Goal: Information Seeking & Learning: Learn about a topic

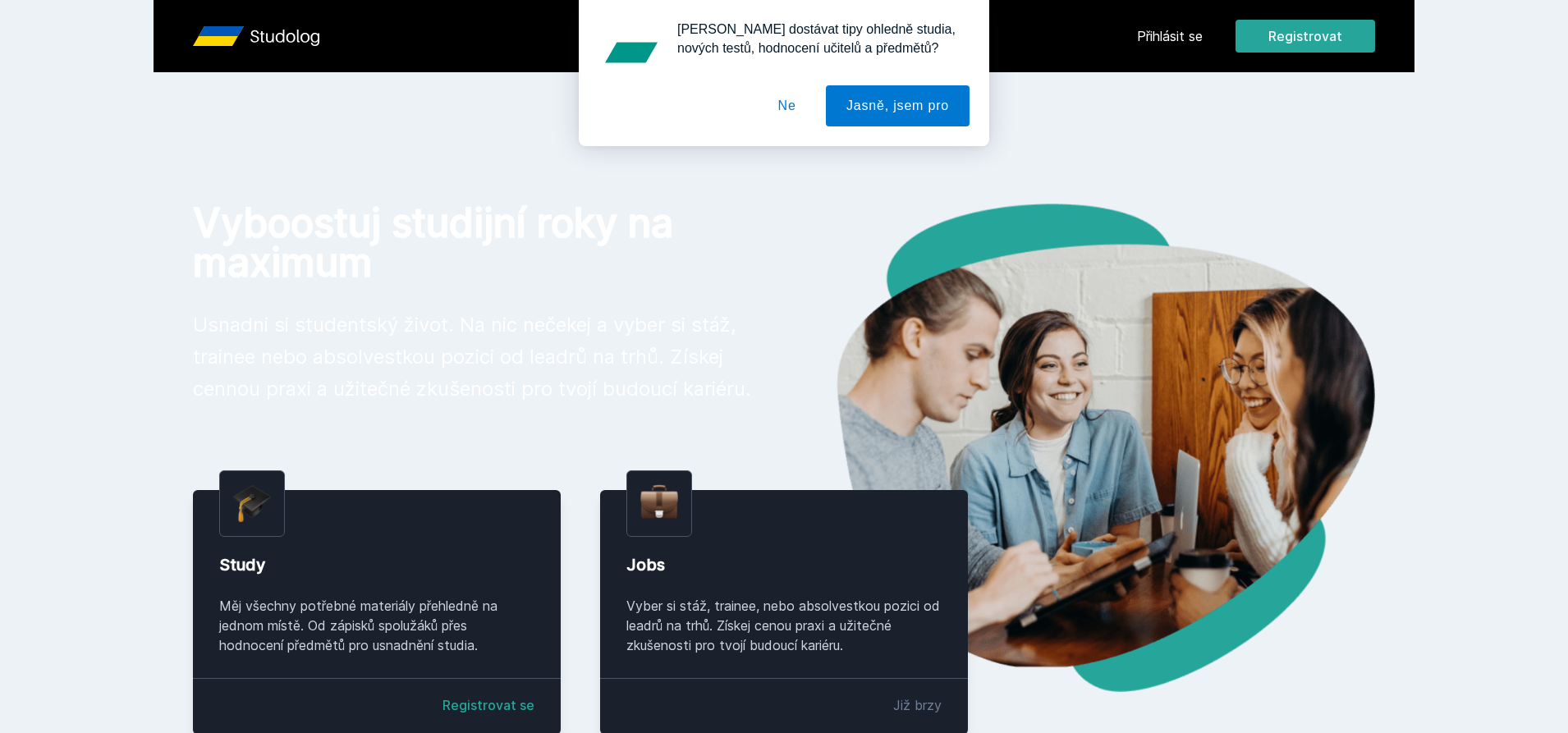
click at [777, 113] on button "Ne" at bounding box center [787, 106] width 59 height 41
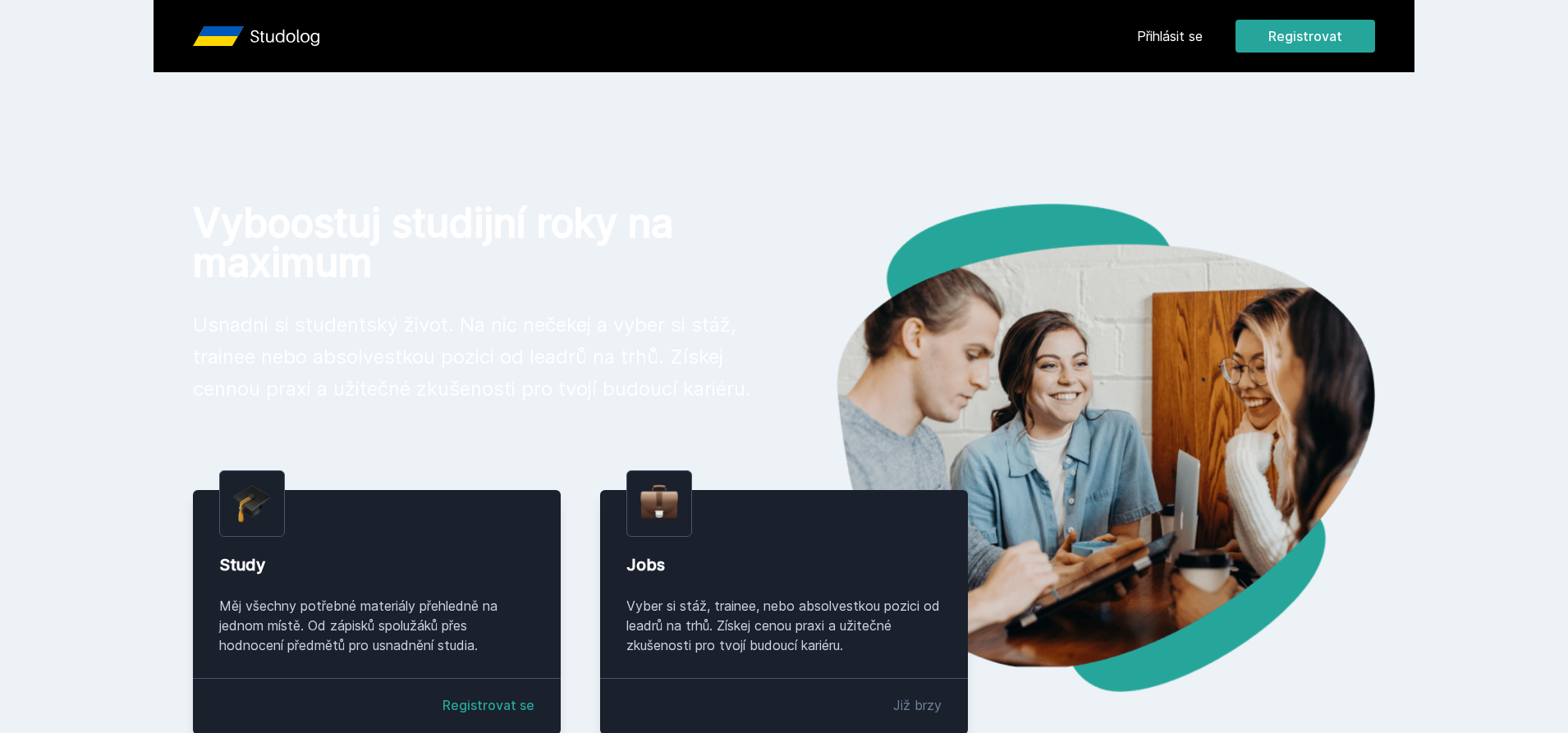
click at [1136, 34] on header "Přihlásit se Registrovat" at bounding box center [784, 36] width 1261 height 72
click at [1157, 36] on link "Přihlásit se" at bounding box center [1169, 36] width 65 height 20
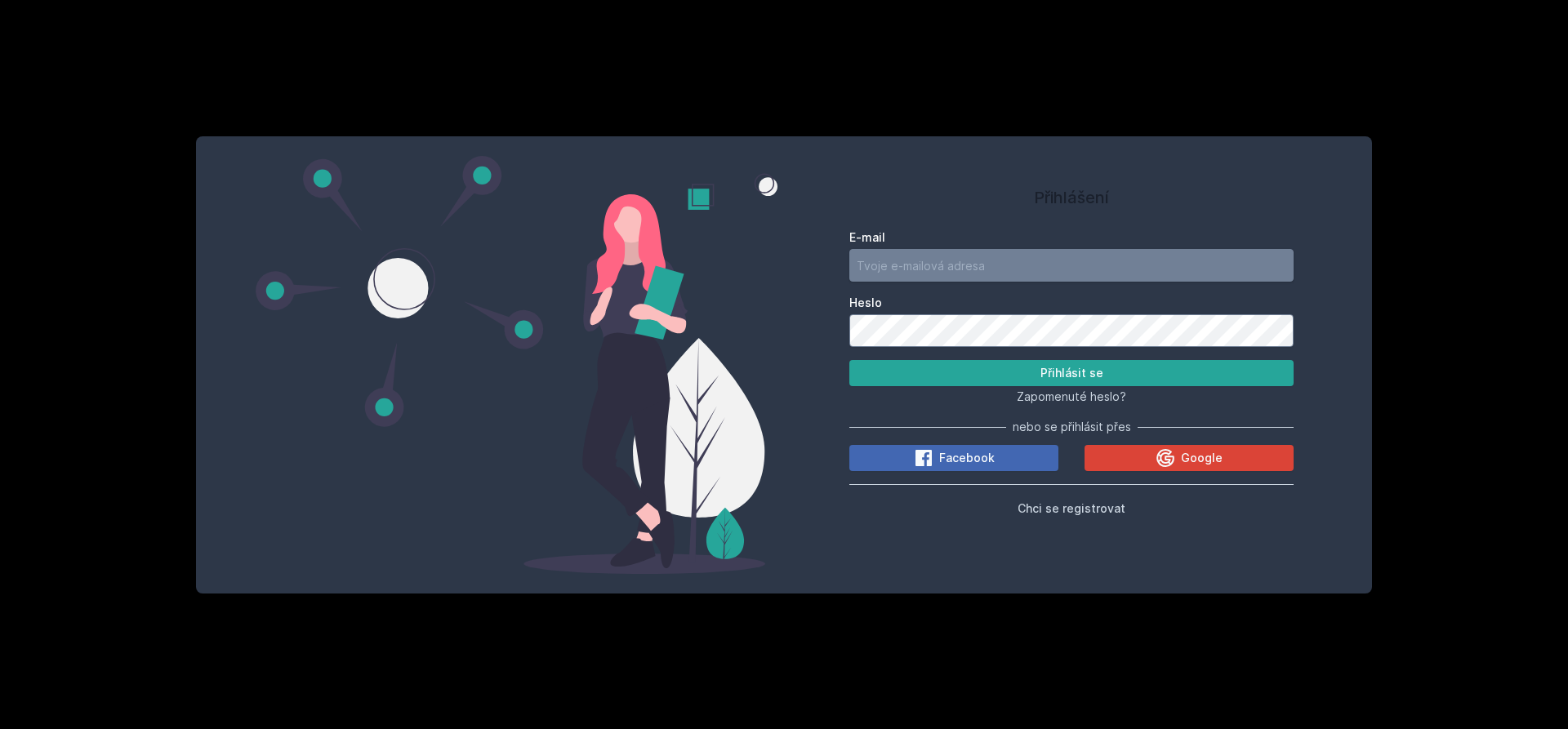
click at [970, 256] on input "E-mail" at bounding box center [1071, 266] width 445 height 33
type input "[EMAIL_ADDRESS][DOMAIN_NAME]"
click at [849, 360] on button "Přihlásit se" at bounding box center [1071, 373] width 445 height 27
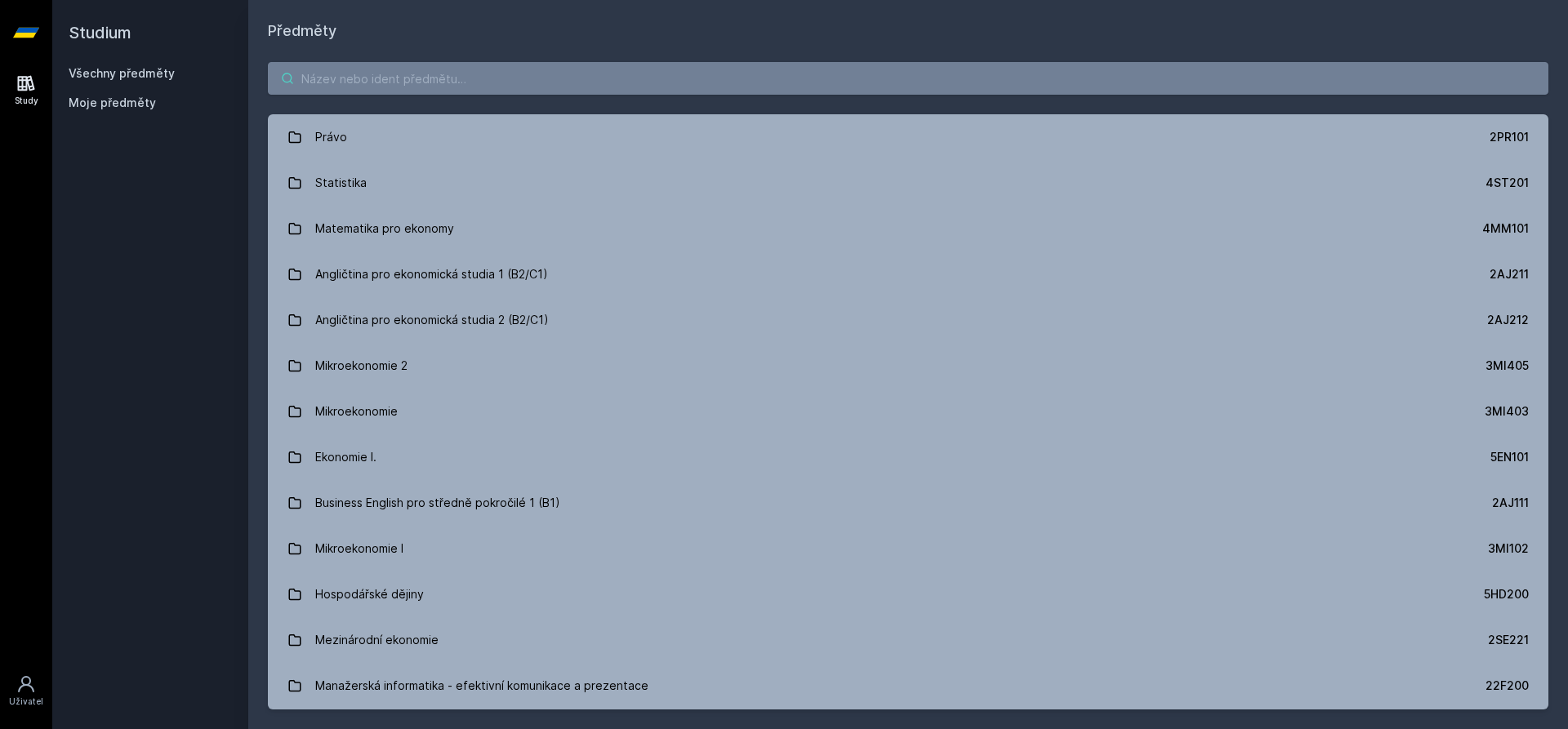
click at [556, 82] on input "search" at bounding box center [908, 78] width 1281 height 33
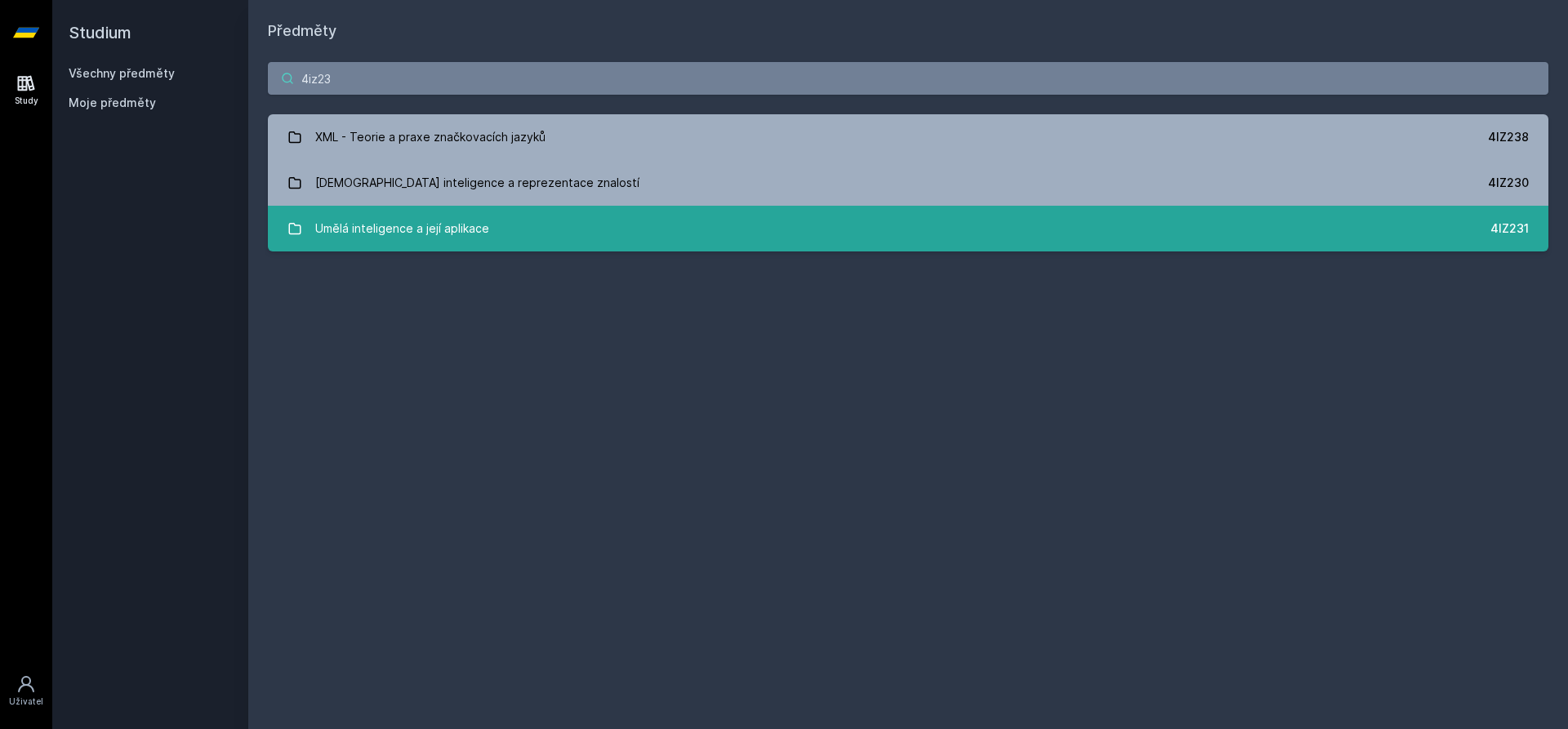
type input "4iz23"
click at [382, 225] on div "Umělá inteligence a její aplikace" at bounding box center [402, 229] width 174 height 33
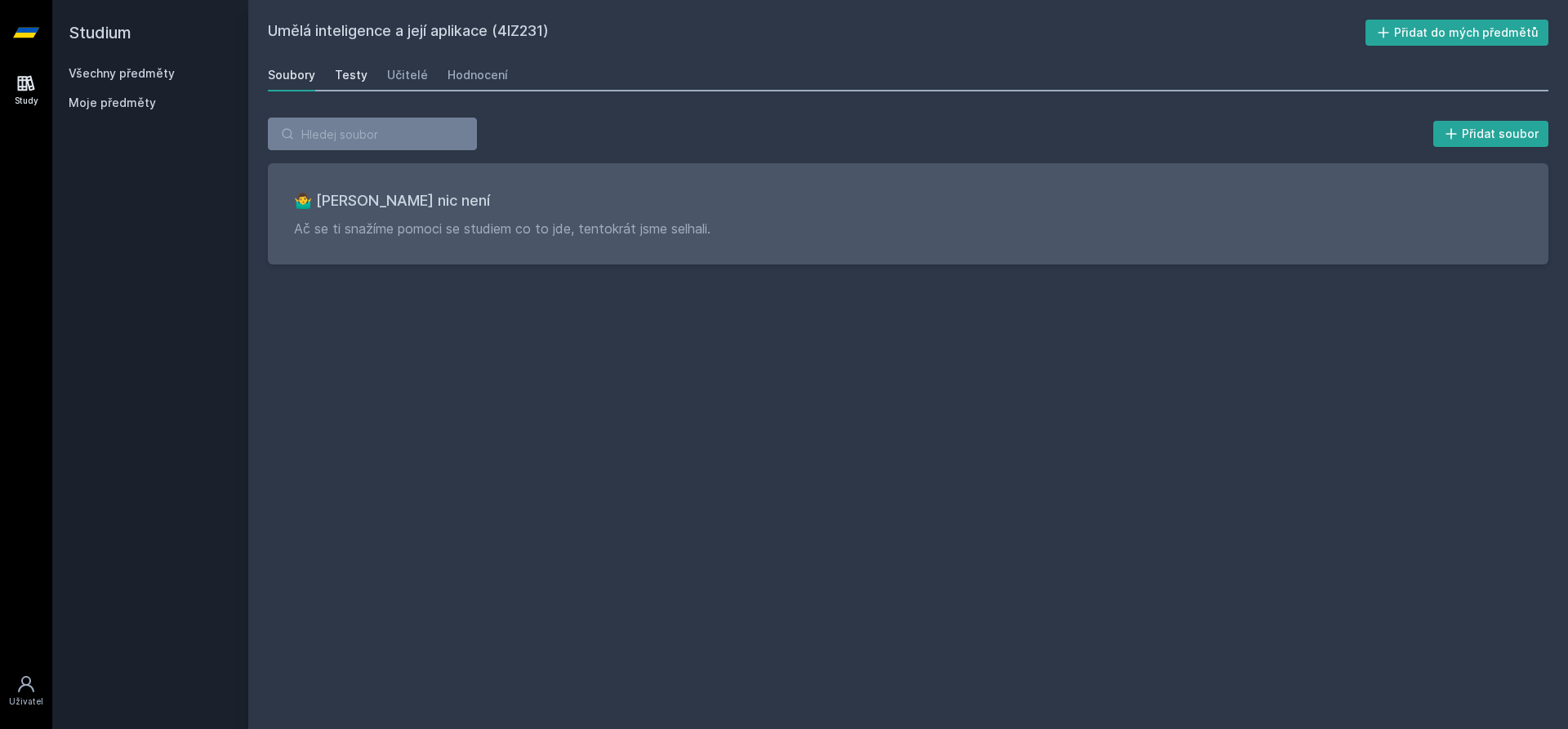
click at [352, 78] on div "Testy" at bounding box center [351, 75] width 33 height 16
click at [395, 72] on div "Učitelé" at bounding box center [408, 75] width 41 height 16
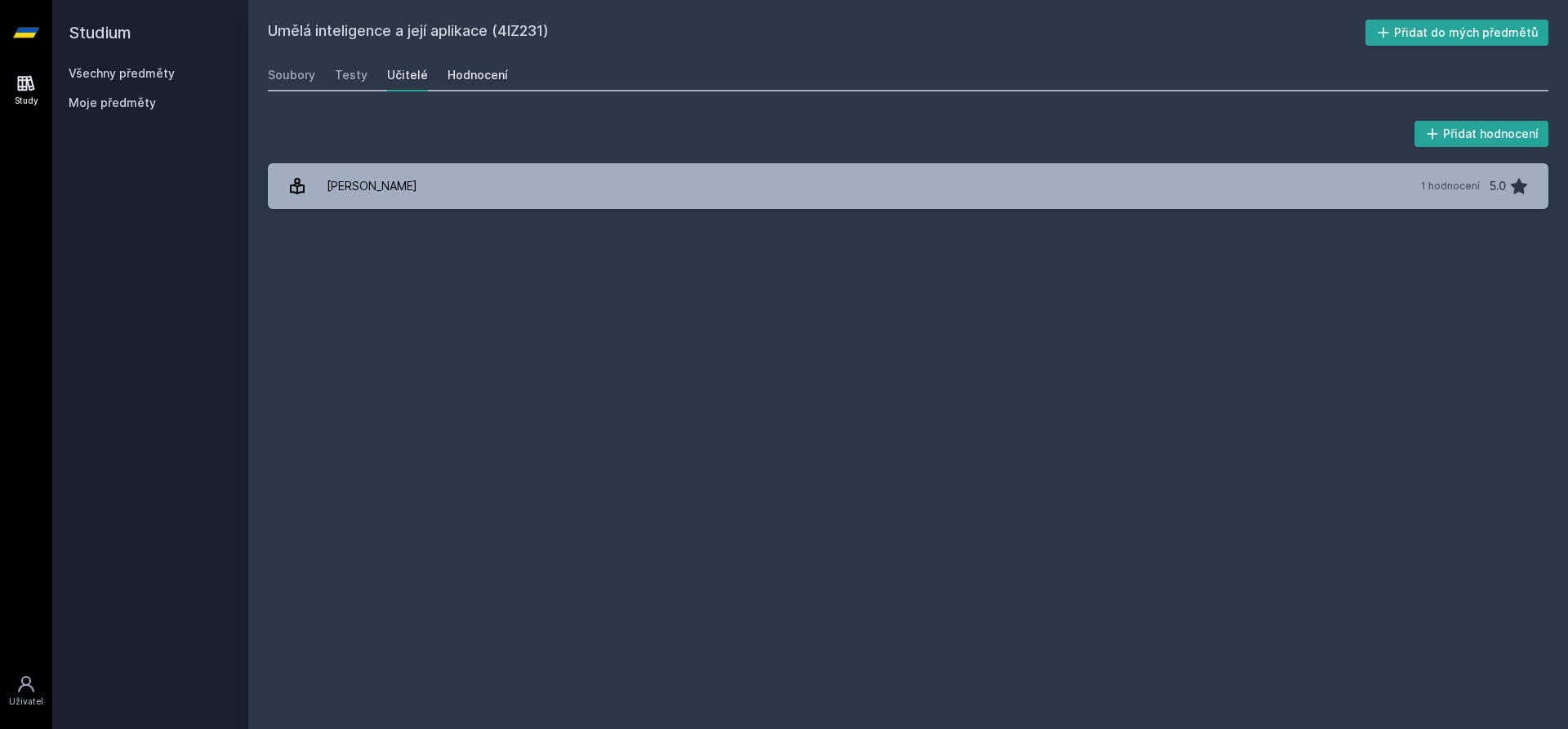
click at [458, 75] on div "Hodnocení" at bounding box center [477, 75] width 61 height 16
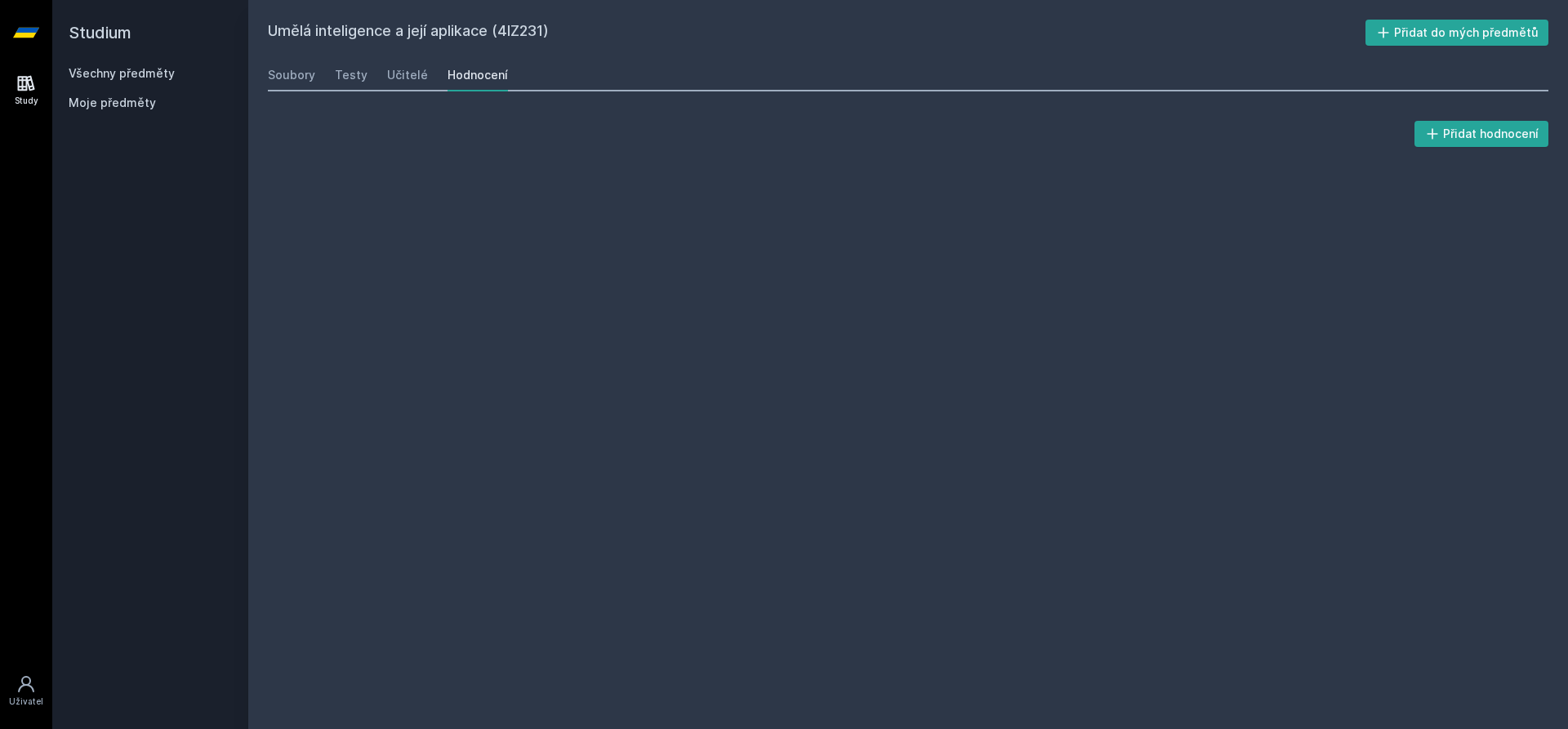
click at [425, 75] on div "Soubory Testy Učitelé Hodnocení" at bounding box center [908, 75] width 1281 height 33
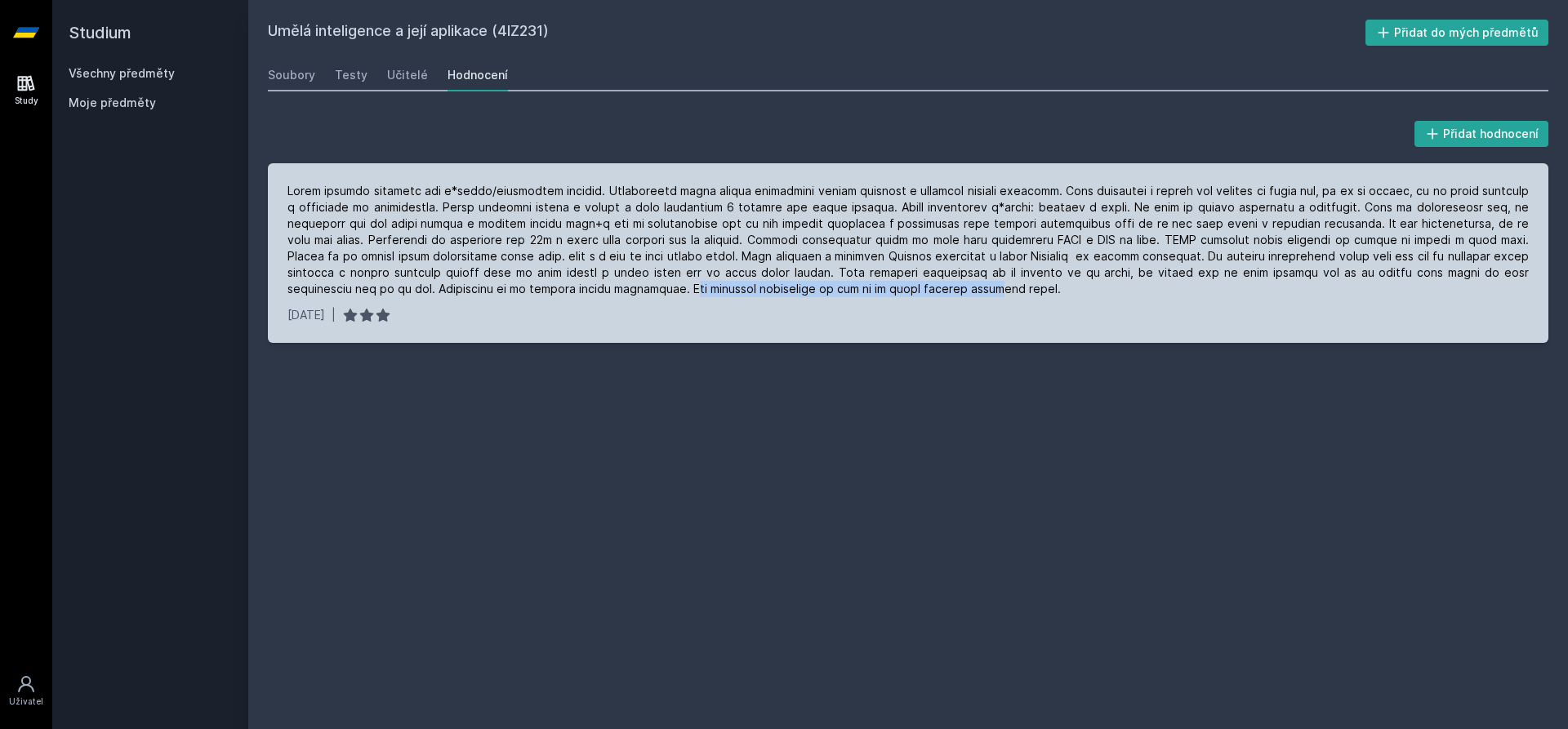
drag, startPoint x: 538, startPoint y: 295, endPoint x: 859, endPoint y: 288, distance: 321.1
click at [853, 288] on div at bounding box center [908, 240] width 1242 height 114
click at [886, 288] on div at bounding box center [908, 240] width 1242 height 114
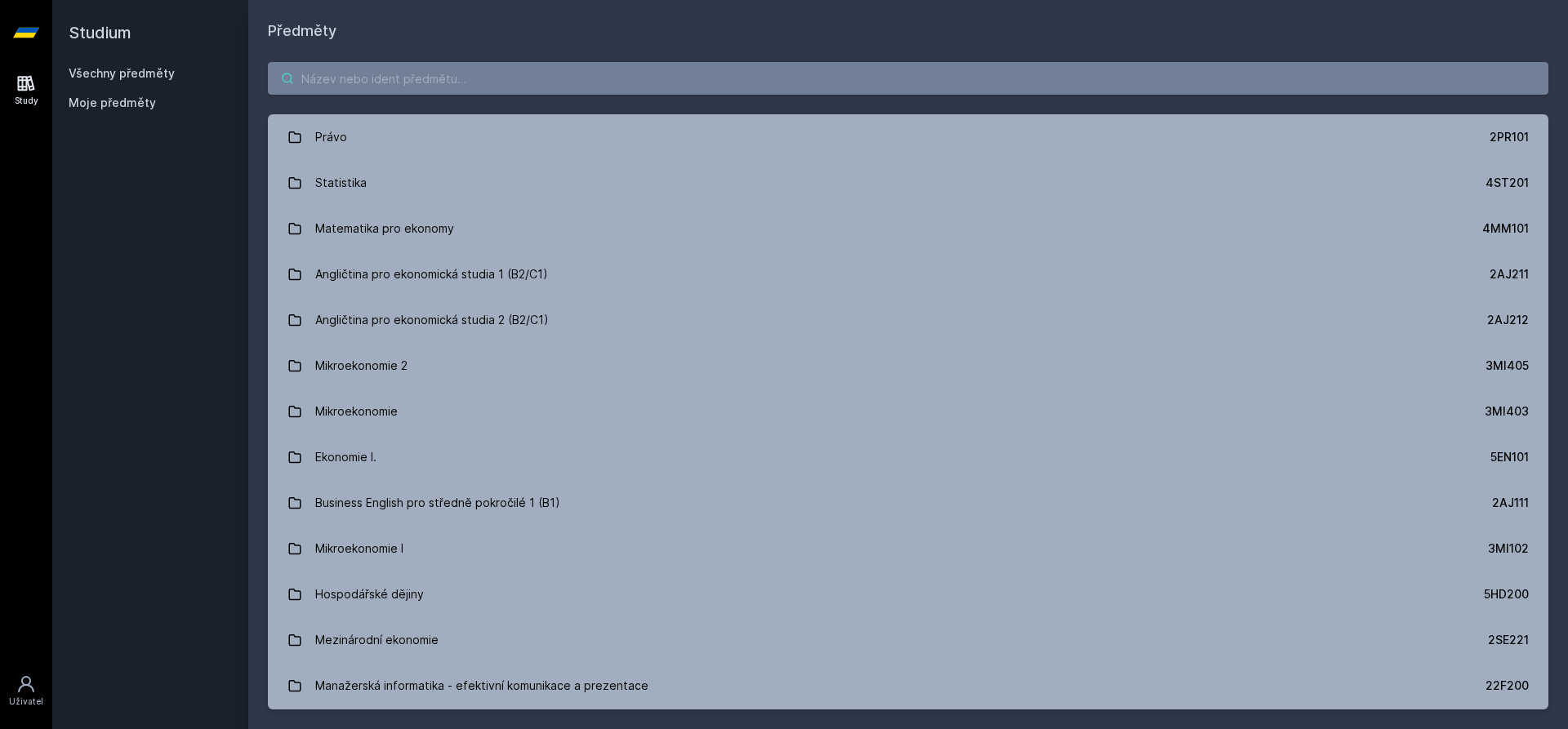
click at [312, 69] on input "search" at bounding box center [908, 78] width 1281 height 33
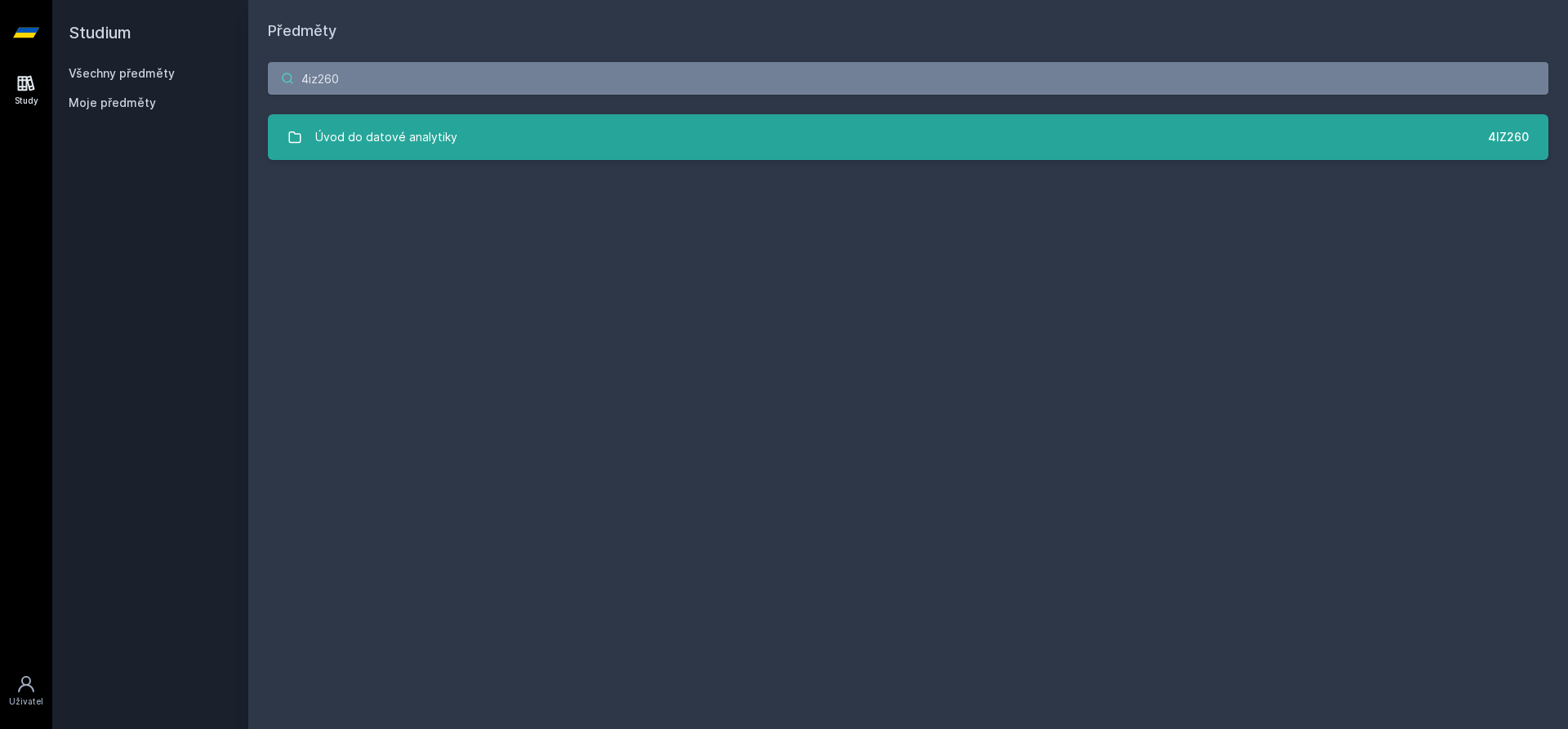
type input "4iz260"
click at [428, 119] on link "Úvod do datové analytiky 4IZ260" at bounding box center [908, 136] width 1281 height 45
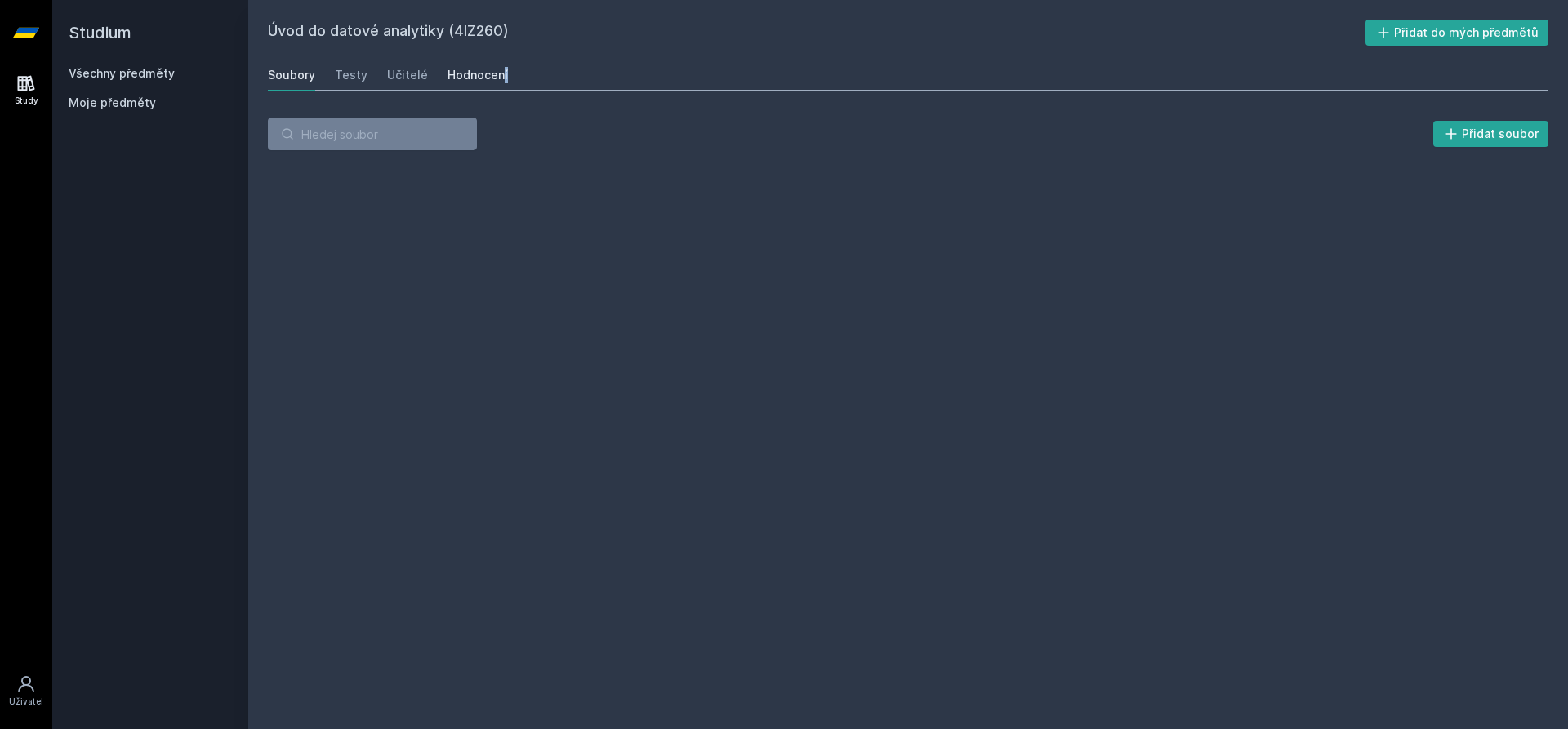
drag, startPoint x: 464, startPoint y: 93, endPoint x: 461, endPoint y: 77, distance: 16.3
click at [461, 81] on div "Úvod do datové analytiky (4IZ260) Přidat do mých předmětů Soubory Testy Učitelé…" at bounding box center [908, 364] width 1281 height 690
click at [459, 73] on div "Hodnocení" at bounding box center [477, 75] width 61 height 16
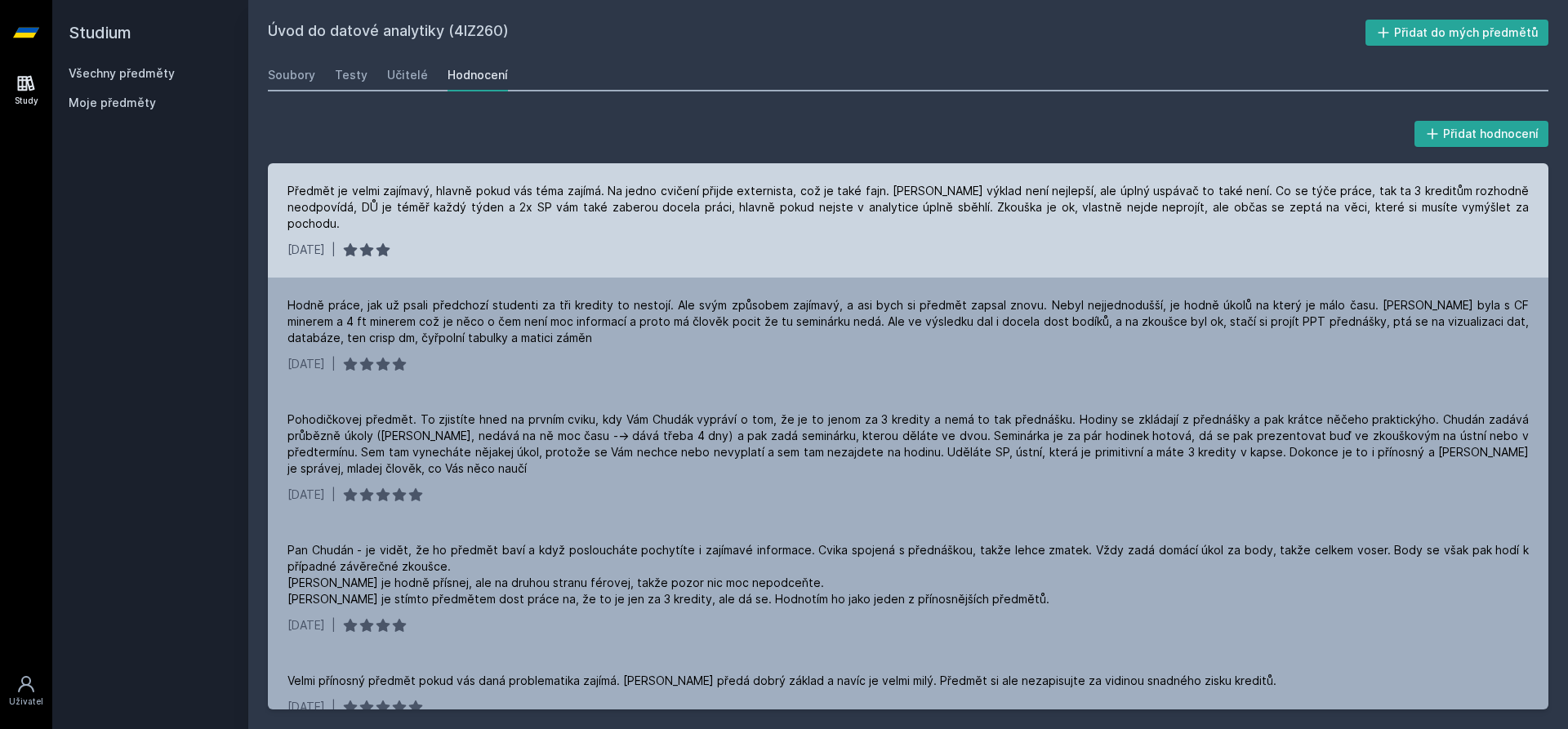
click at [515, 177] on div "Předmět je velmi zajímavý, hlavně pokud vás téma zajímá. Na jedno cvičení přijd…" at bounding box center [908, 220] width 1281 height 114
